Goal: Task Accomplishment & Management: Use online tool/utility

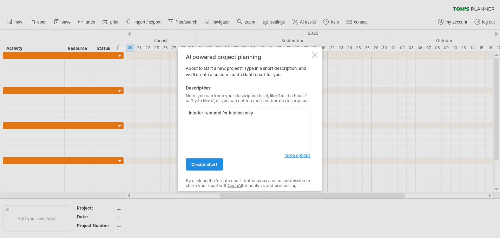
type textarea "interior remodel for kitchen only"
click at [197, 159] on link "create chart" at bounding box center [204, 164] width 37 height 12
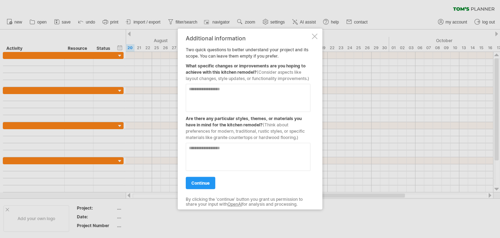
click at [233, 93] on textarea at bounding box center [248, 98] width 125 height 28
type textarea "*"
type textarea "**********"
click at [207, 186] on span "continue" at bounding box center [200, 183] width 18 height 5
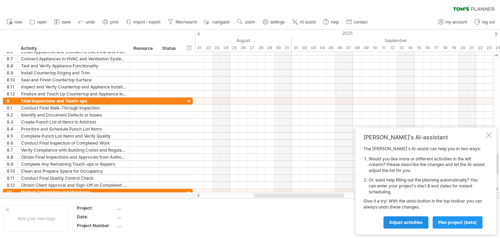
click at [415, 221] on span "Adjust activities" at bounding box center [406, 222] width 34 height 5
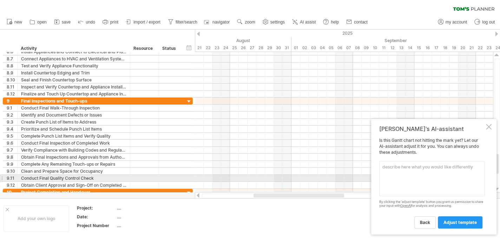
click at [394, 169] on textarea at bounding box center [431, 178] width 105 height 35
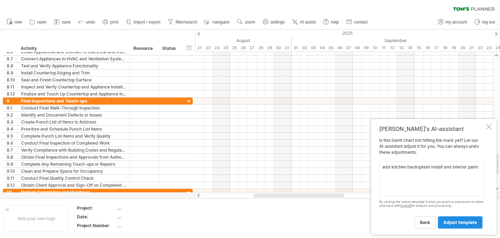
type textarea "add kitchen backsplash install and interior paint"
click at [460, 223] on span "adjust template" at bounding box center [460, 222] width 33 height 5
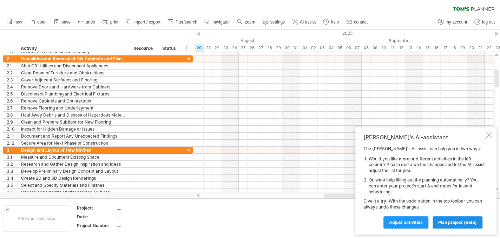
click at [459, 223] on span "plan project (beta)" at bounding box center [457, 222] width 39 height 5
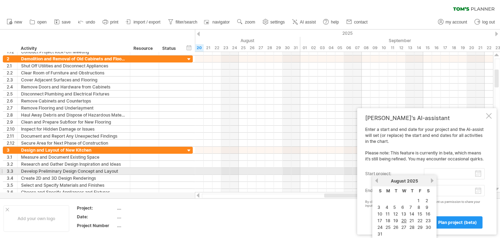
click at [479, 173] on input "start project:" at bounding box center [454, 173] width 61 height 11
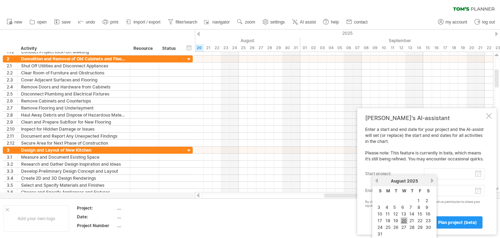
click at [403, 219] on link "20" at bounding box center [404, 220] width 7 height 7
type input "********"
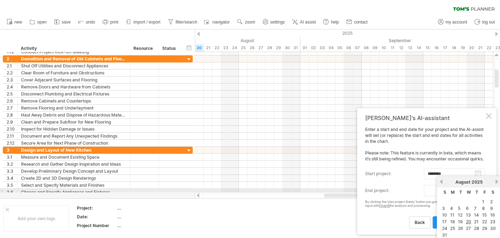
click at [479, 190] on body "progress(100%) Trying to reach [DOMAIN_NAME] Connected again... 0% clear filter…" at bounding box center [250, 120] width 500 height 240
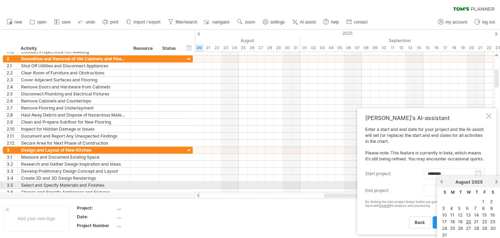
click at [495, 183] on link "next" at bounding box center [496, 181] width 5 height 5
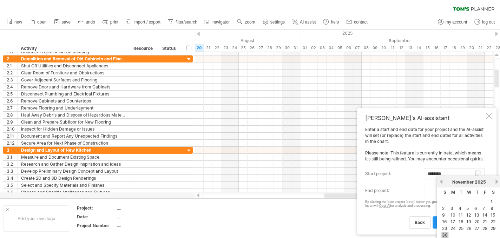
click at [444, 232] on link "30" at bounding box center [445, 235] width 7 height 7
type input "********"
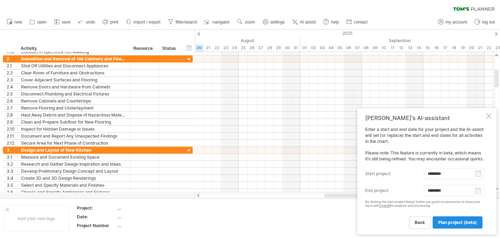
click at [451, 220] on span "plan project (beta)" at bounding box center [457, 222] width 39 height 5
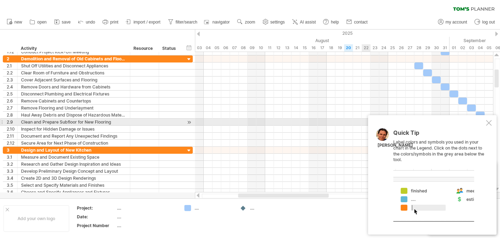
click at [487, 123] on div at bounding box center [489, 123] width 6 height 6
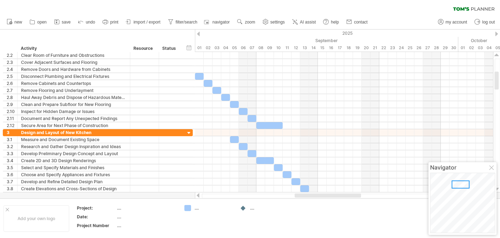
drag, startPoint x: 264, startPoint y: 196, endPoint x: 320, endPoint y: 198, distance: 55.9
click at [320, 198] on div "Trying to reach [DOMAIN_NAME] Connected again... 0% clear filter new 1" at bounding box center [250, 119] width 500 height 238
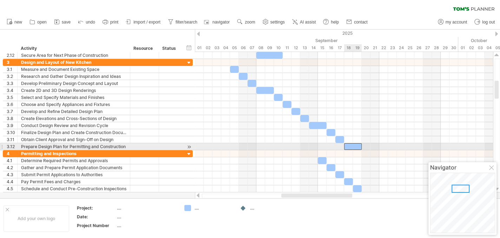
click at [356, 145] on div at bounding box center [353, 146] width 18 height 7
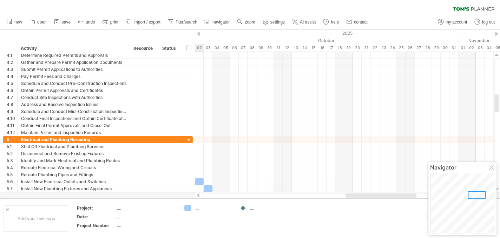
drag, startPoint x: 328, startPoint y: 195, endPoint x: 392, endPoint y: 196, distance: 64.3
click at [392, 196] on div at bounding box center [381, 196] width 71 height 4
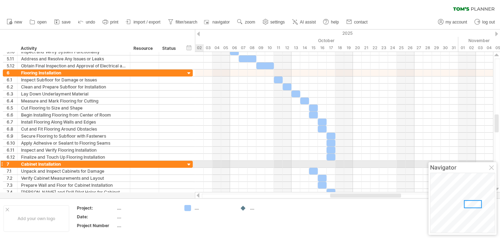
click at [190, 163] on div at bounding box center [189, 165] width 7 height 7
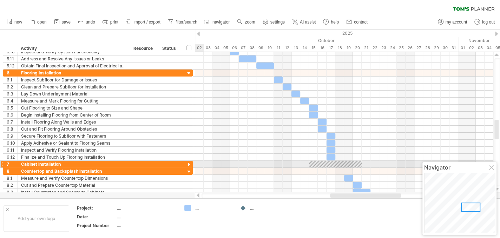
click at [190, 163] on div at bounding box center [189, 165] width 7 height 7
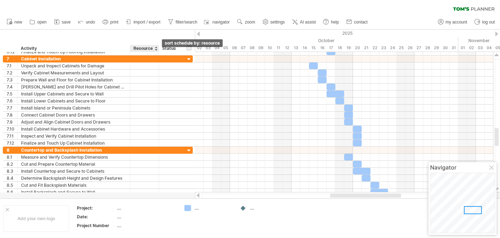
click at [155, 50] on div at bounding box center [156, 48] width 3 height 7
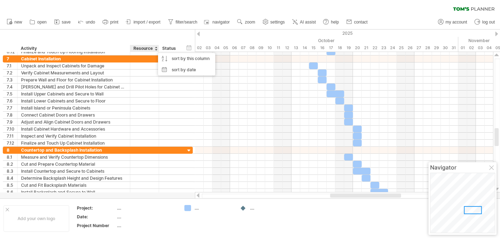
click at [175, 50] on div "Status" at bounding box center [169, 48] width 15 height 7
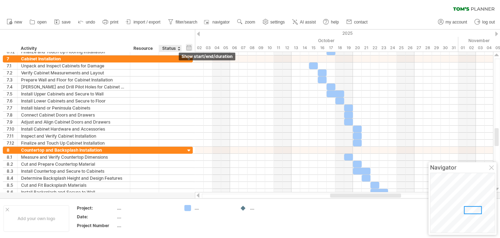
click at [189, 48] on div "hide start/end/duration show start/end/duration" at bounding box center [189, 47] width 7 height 7
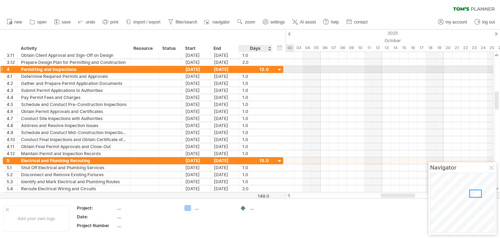
click at [278, 68] on div at bounding box center [279, 70] width 7 height 7
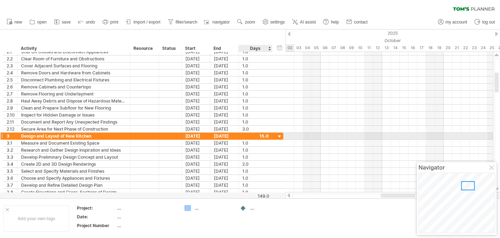
click at [280, 136] on div at bounding box center [279, 137] width 7 height 7
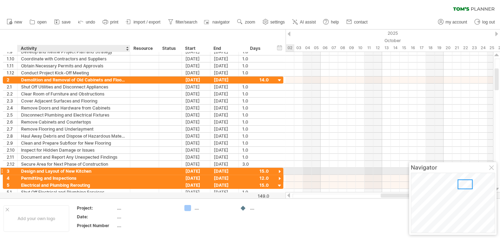
click at [24, 170] on div "Design and Layout of New Kitchen" at bounding box center [73, 171] width 105 height 7
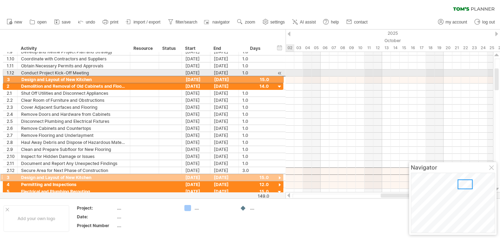
drag, startPoint x: 1, startPoint y: 170, endPoint x: 0, endPoint y: 78, distance: 91.7
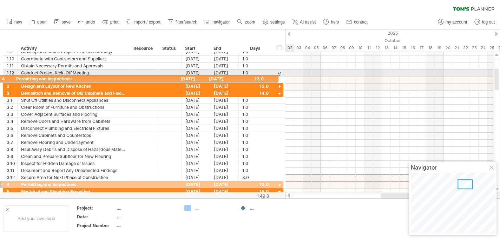
drag, startPoint x: 8, startPoint y: 176, endPoint x: 1, endPoint y: 78, distance: 98.6
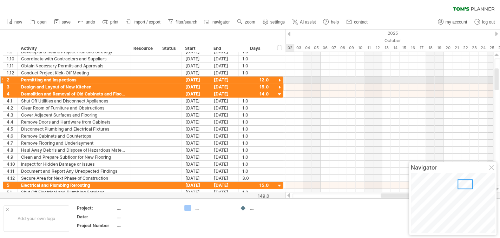
click at [3, 78] on div at bounding box center [1, 79] width 3 height 7
click at [278, 78] on div at bounding box center [279, 80] width 7 height 7
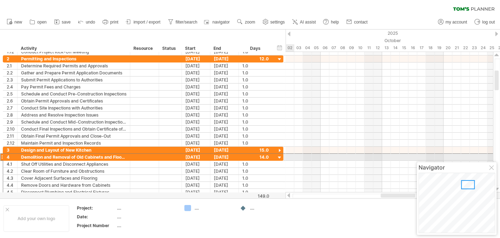
click at [2, 155] on div at bounding box center [1, 157] width 3 height 7
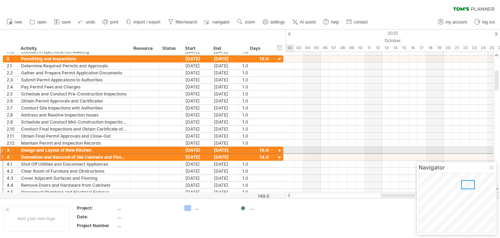
click at [2, 149] on div at bounding box center [1, 150] width 3 height 7
click at [280, 148] on div at bounding box center [279, 151] width 7 height 7
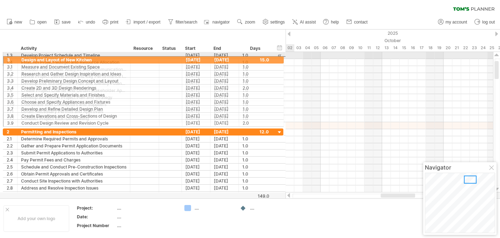
drag, startPoint x: 1, startPoint y: 132, endPoint x: 0, endPoint y: 59, distance: 73.1
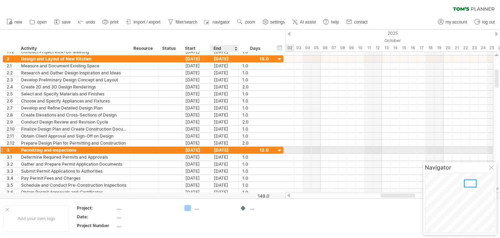
click at [219, 147] on div "[DATE]" at bounding box center [224, 150] width 28 height 7
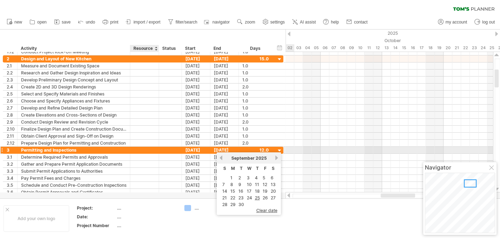
click at [163, 149] on div at bounding box center [170, 150] width 15 height 7
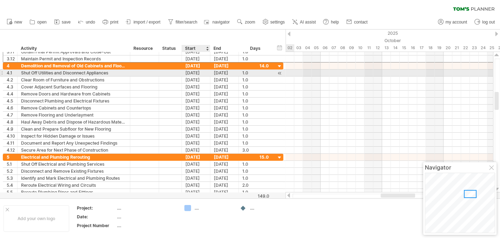
click at [189, 72] on div "[DATE]" at bounding box center [196, 73] width 28 height 7
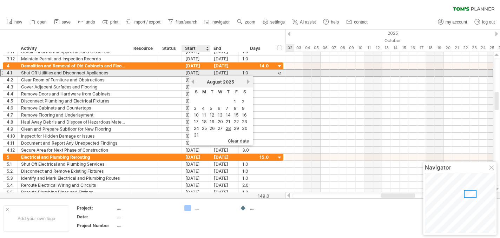
click at [189, 72] on div "[DATE]" at bounding box center [196, 73] width 28 height 7
click at [157, 77] on div at bounding box center [158, 80] width 4 height 7
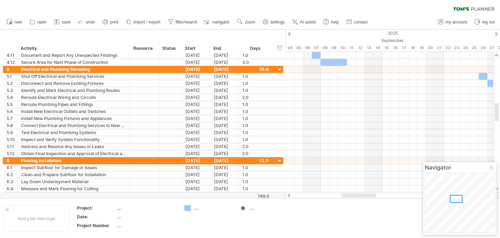
drag, startPoint x: 390, startPoint y: 195, endPoint x: 351, endPoint y: 197, distance: 39.1
click at [351, 197] on div at bounding box center [359, 196] width 34 height 4
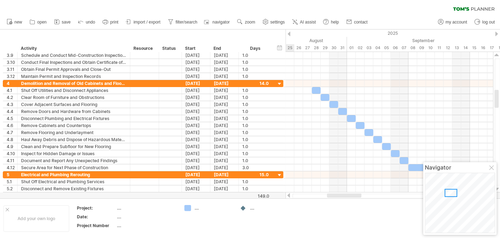
drag, startPoint x: 359, startPoint y: 194, endPoint x: 344, endPoint y: 195, distance: 14.4
click at [344, 195] on div at bounding box center [344, 196] width 34 height 4
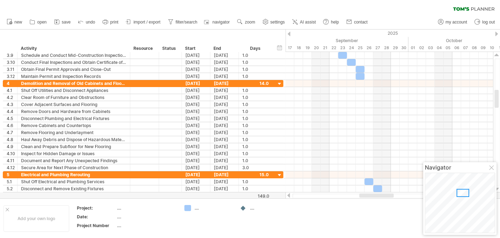
drag, startPoint x: 336, startPoint y: 194, endPoint x: 368, endPoint y: 196, distance: 32.0
click at [368, 196] on div at bounding box center [376, 196] width 34 height 4
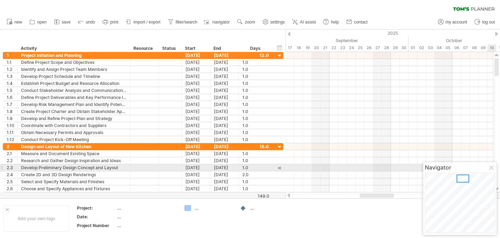
click at [491, 168] on div at bounding box center [492, 168] width 6 height 6
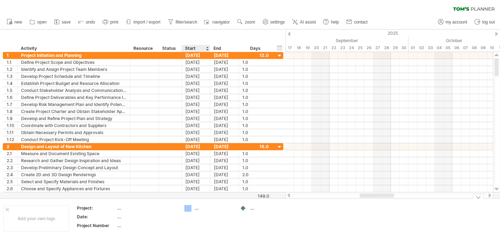
click at [188, 208] on div "Trying to reach [DOMAIN_NAME] Connected again... 0% clear filter new 1" at bounding box center [250, 119] width 500 height 238
click at [241, 207] on div "Trying to reach [DOMAIN_NAME] Connected again... 0% clear filter new 1" at bounding box center [250, 119] width 500 height 238
click at [243, 208] on div at bounding box center [243, 208] width 7 height 7
click at [280, 55] on div at bounding box center [279, 56] width 7 height 7
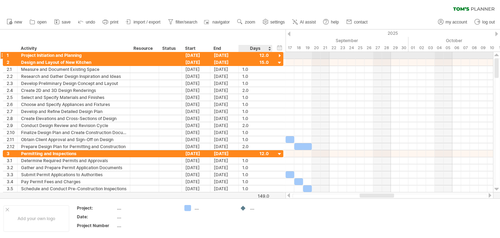
click at [280, 55] on div at bounding box center [279, 56] width 7 height 7
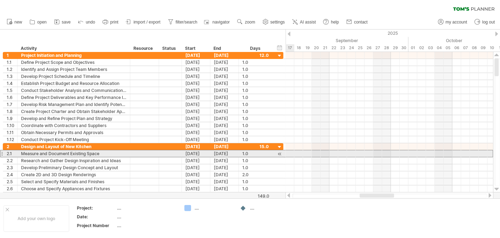
click at [2, 153] on div at bounding box center [1, 153] width 3 height 7
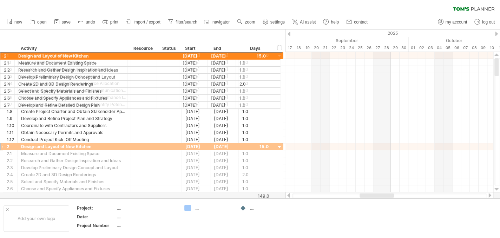
drag, startPoint x: 7, startPoint y: 144, endPoint x: 3, endPoint y: 55, distance: 89.4
click at [3, 55] on div "**********" at bounding box center [143, 126] width 281 height 148
